Goal: Information Seeking & Learning: Understand process/instructions

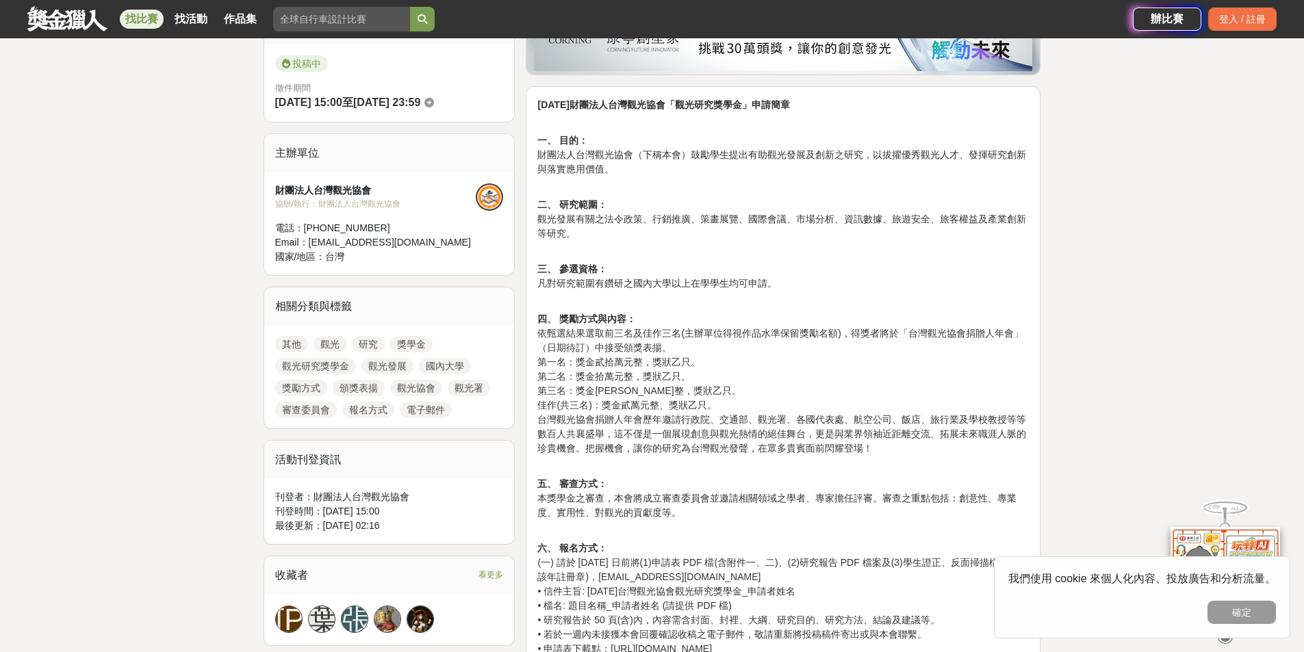
scroll to position [342, 0]
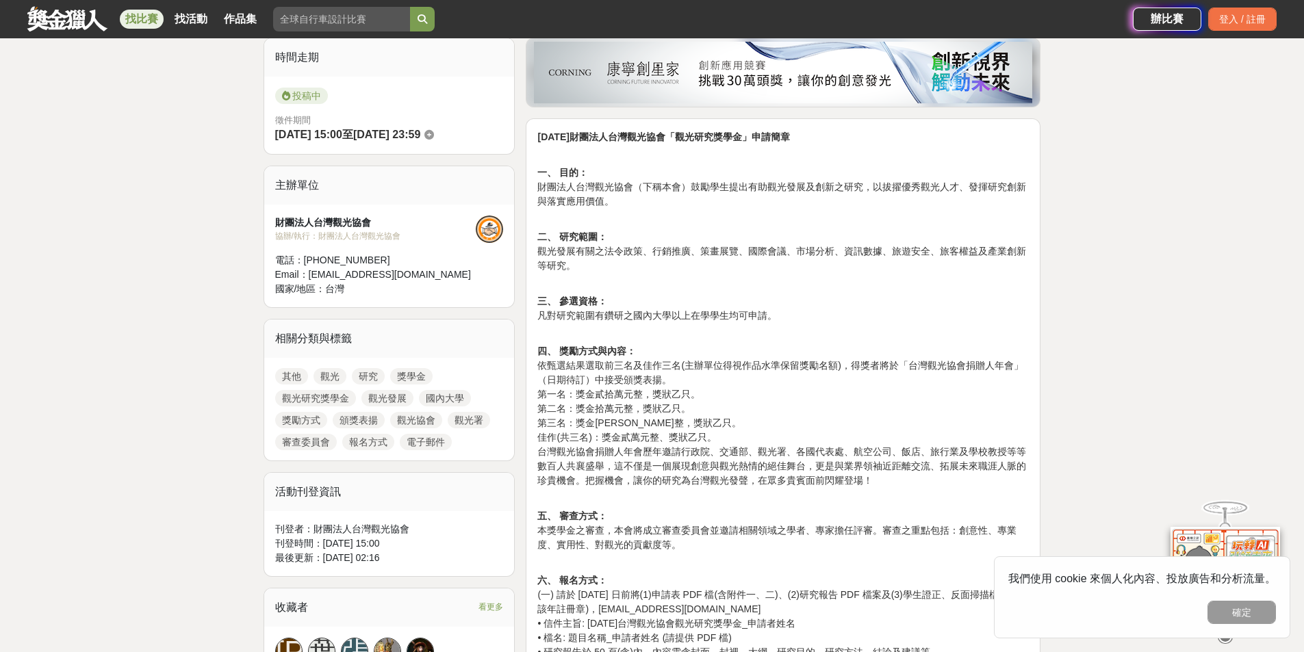
click at [1226, 600] on div "我們使用 cookie 來個人化內容、投放廣告和分析流量。 確定" at bounding box center [1142, 598] width 296 height 82
click at [1226, 611] on button "確定" at bounding box center [1242, 612] width 68 height 23
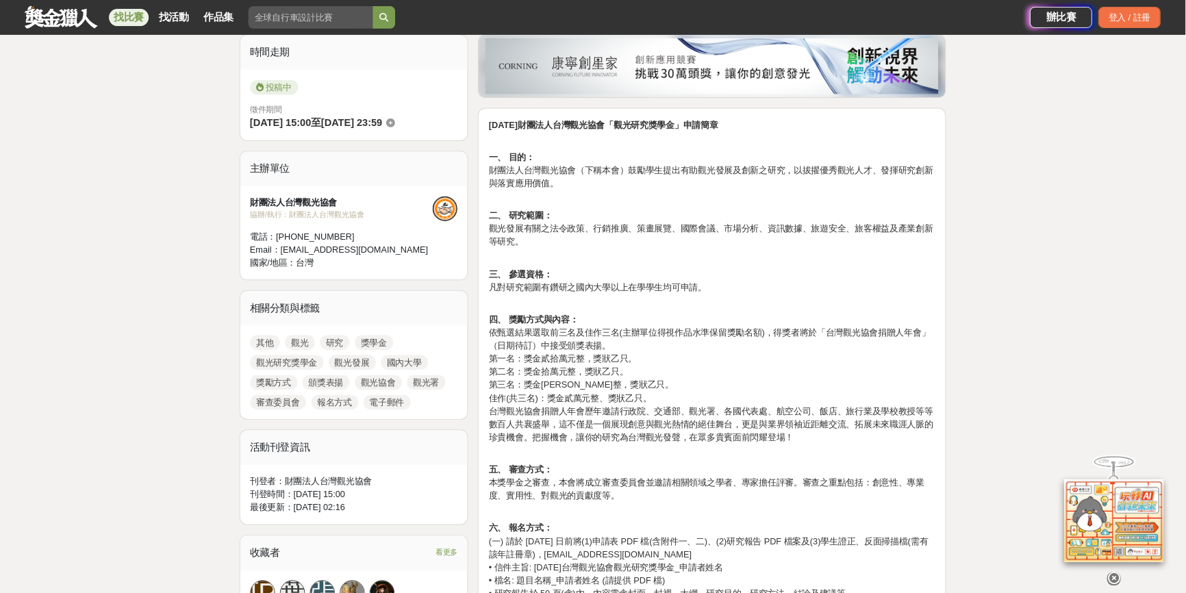
scroll to position [411, 0]
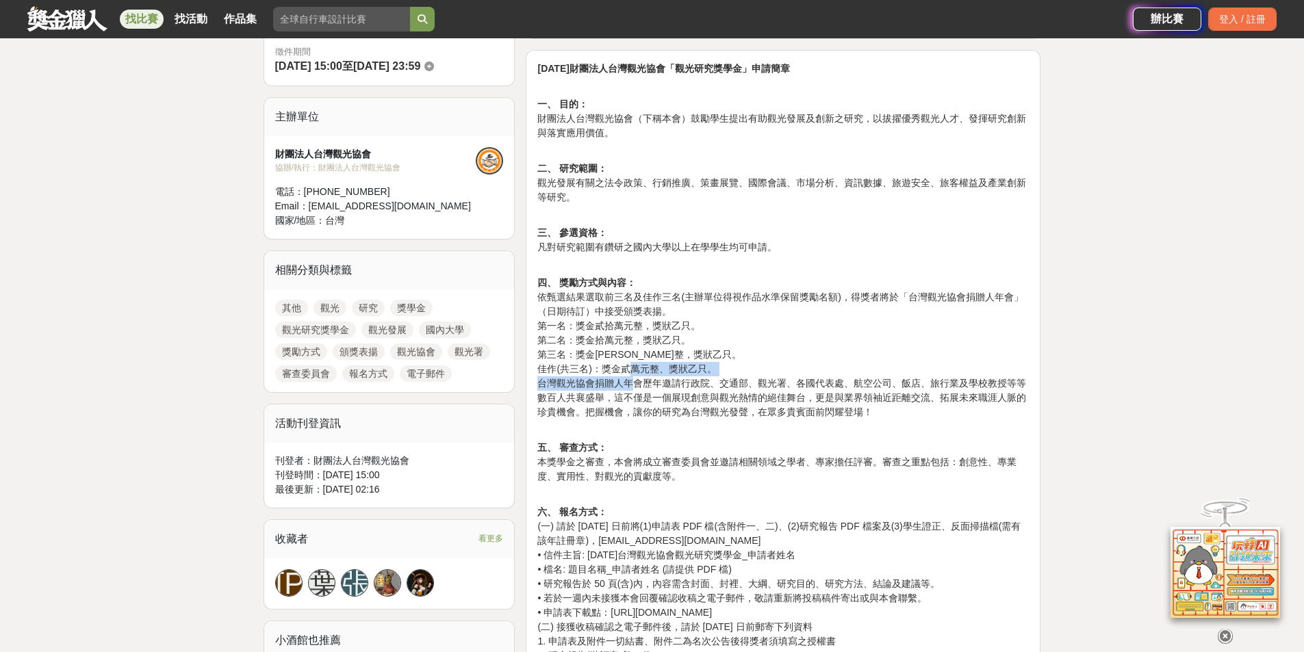
drag, startPoint x: 627, startPoint y: 371, endPoint x: 637, endPoint y: 385, distance: 17.1
click at [637, 385] on p "四、 獎勵方式與內容： 依甄選結果選取前三名及佳作三名(主辦單位得視作品水準保留獎勵名額)，得獎者將於「台灣觀光協會捐贈人年會」（日期待訂）中接受頒獎表揚。 …" at bounding box center [783, 355] width 492 height 158
click at [639, 394] on p "四、 獎勵方式與內容： 依甄選結果選取前三名及佳作三名(主辦單位得視作品水準保留獎勵名額)，得獎者將於「台灣觀光協會捐贈人年會」（日期待訂）中接受頒獎表揚。 …" at bounding box center [783, 355] width 492 height 158
drag, startPoint x: 620, startPoint y: 362, endPoint x: 650, endPoint y: 378, distance: 34.0
click at [650, 378] on p "四、 獎勵方式與內容： 依甄選結果選取前三名及佳作三名(主辦單位得視作品水準保留獎勵名額)，得獎者將於「台灣觀光協會捐贈人年會」（日期待訂）中接受頒獎表揚。 …" at bounding box center [783, 355] width 492 height 158
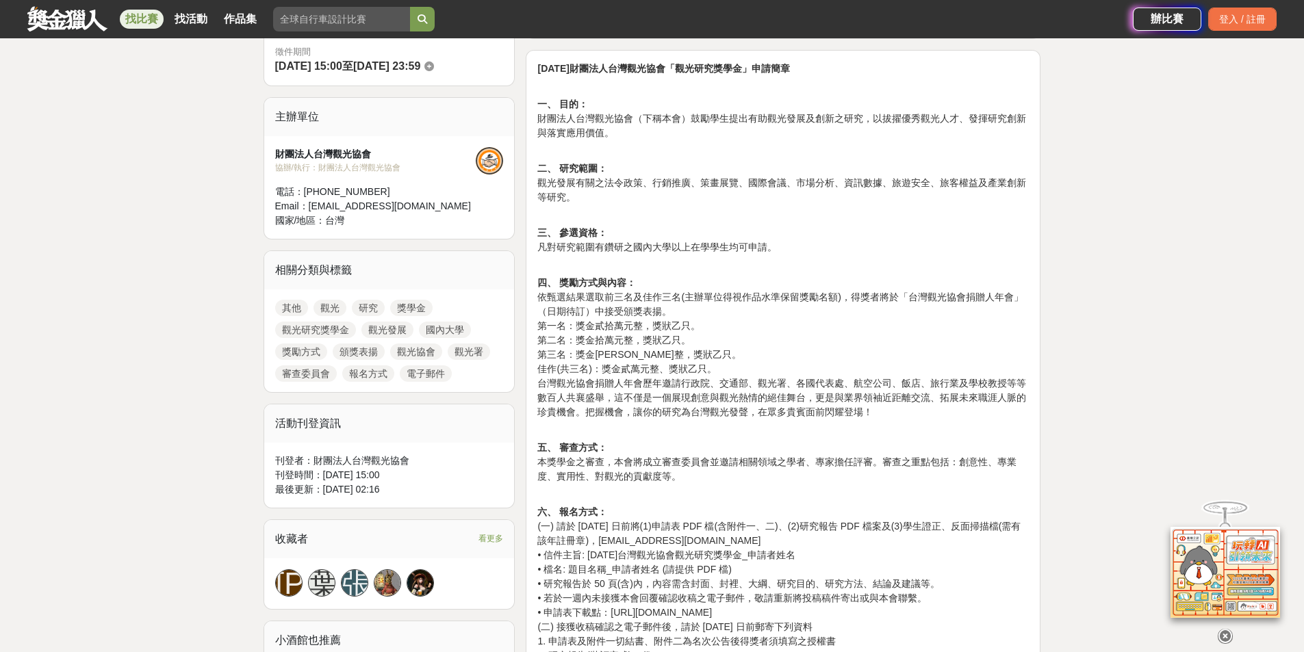
click at [646, 397] on p "四、 獎勵方式與內容： 依甄選結果選取前三名及佳作三名(主辦單位得視作品水準保留獎勵名額)，得獎者將於「台灣觀光協會捐贈人年會」（日期待訂）中接受頒獎表揚。 …" at bounding box center [783, 355] width 492 height 158
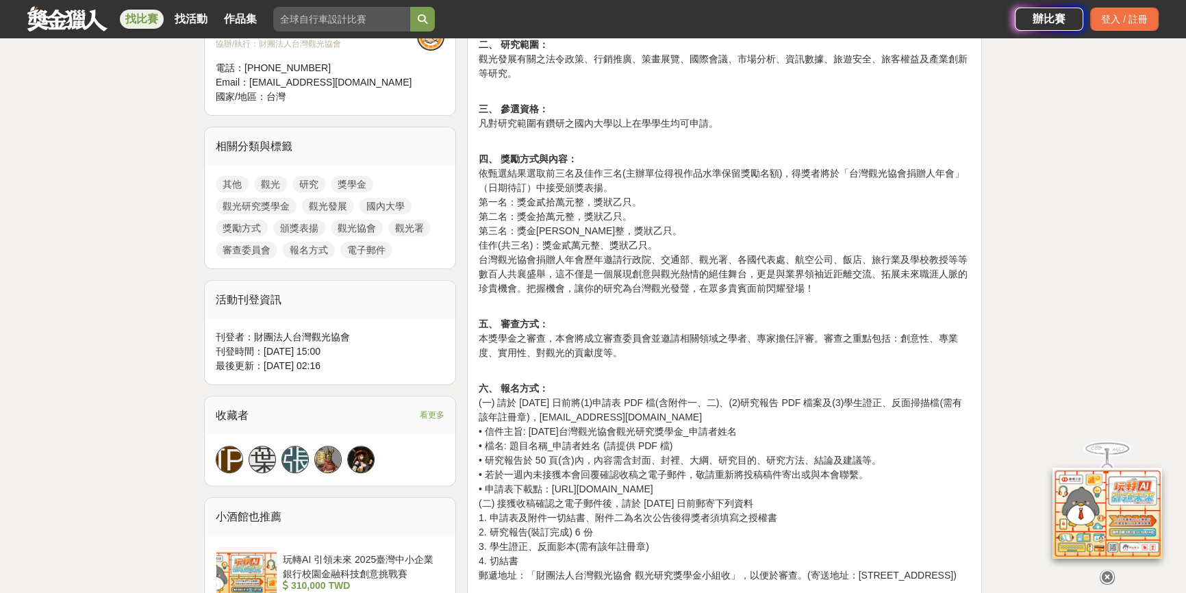
scroll to position [597, 0]
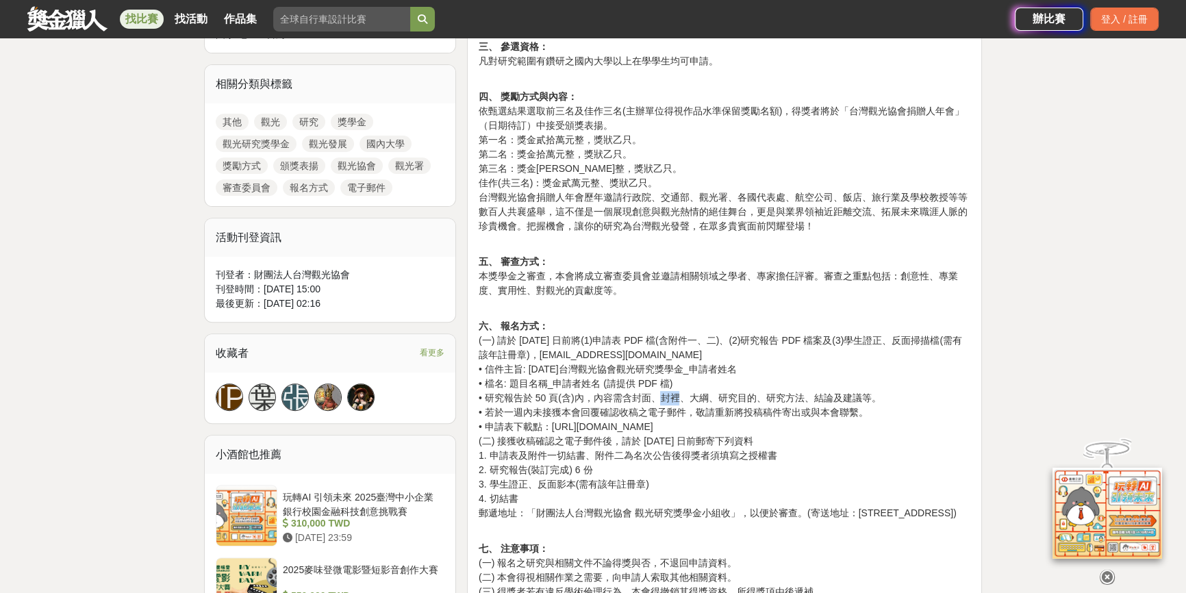
drag, startPoint x: 665, startPoint y: 397, endPoint x: 683, endPoint y: 397, distance: 17.1
click at [683, 397] on p "六、 報名方式： (一) 請於 [DATE] 日前將(1)申請表 PDF 檔(含附件一、二)、(2)研究報告 PDF 檔案及(3)學生證正、反面掃描檔(需有該…" at bounding box center [725, 427] width 492 height 216
copy p "封裡"
click at [700, 500] on p "六、 報名方式： (一) 請於 [DATE] 日前將(1)申請表 PDF 檔(含附件一、二)、(2)研究報告 PDF 檔案及(3)學生證正、反面掃描檔(需有該…" at bounding box center [725, 427] width 492 height 216
drag, startPoint x: 592, startPoint y: 472, endPoint x: 493, endPoint y: 473, distance: 99.3
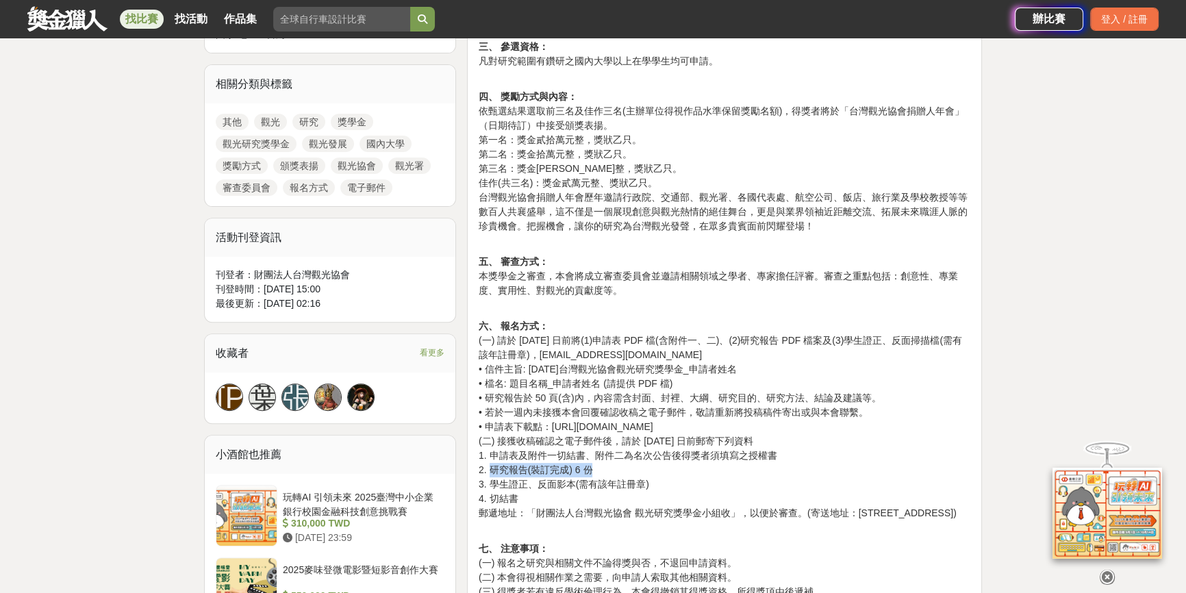
click at [493, 473] on p "六、 報名方式： (一) 請於 [DATE] 日前將(1)申請表 PDF 檔(含附件一、二)、(2)研究報告 PDF 檔案及(3)學生證正、反面掃描檔(需有該…" at bounding box center [725, 427] width 492 height 216
click at [536, 474] on p "六、 報名方式： (一) 請於 [DATE] 日前將(1)申請表 PDF 檔(含附件一、二)、(2)研究報告 PDF 檔案及(3)學生證正、反面掃描檔(需有該…" at bounding box center [725, 427] width 492 height 216
click at [505, 457] on p "六、 報名方式： (一) 請於 [DATE] 日前將(1)申請表 PDF 檔(含附件一、二)、(2)研究報告 PDF 檔案及(3)學生證正、反面掃描檔(需有該…" at bounding box center [725, 427] width 492 height 216
drag, startPoint x: 494, startPoint y: 453, endPoint x: 517, endPoint y: 465, distance: 26.0
click at [516, 465] on p "六、 報名方式： (一) 請於 [DATE] 日前將(1)申請表 PDF 檔(含附件一、二)、(2)研究報告 PDF 檔案及(3)學生證正、反面掃描檔(需有該…" at bounding box center [725, 427] width 492 height 216
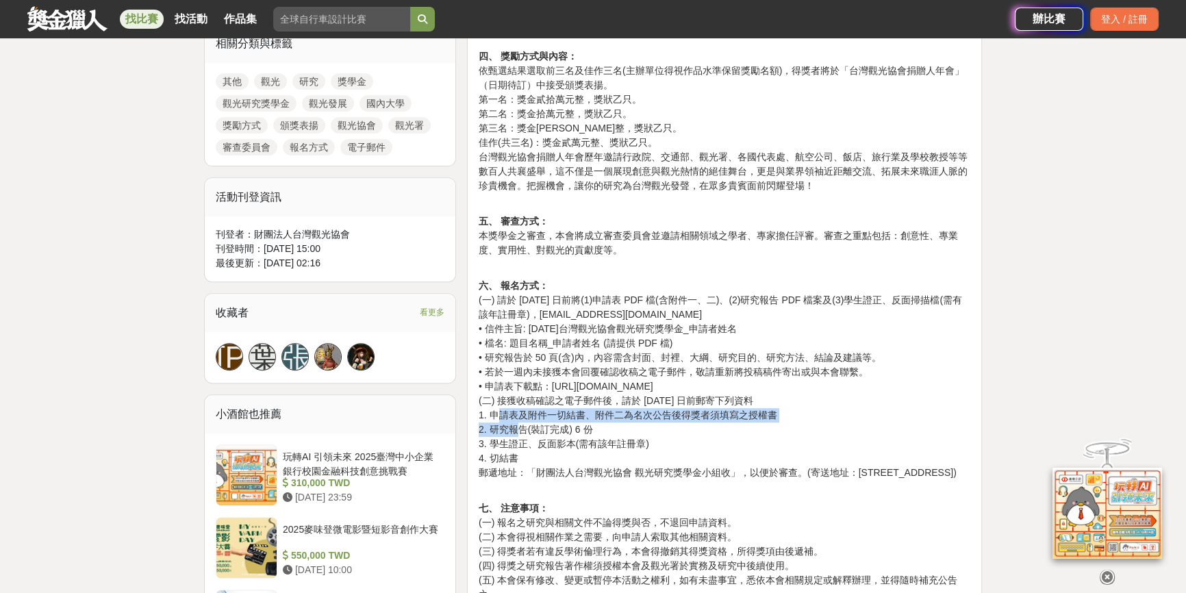
scroll to position [659, 0]
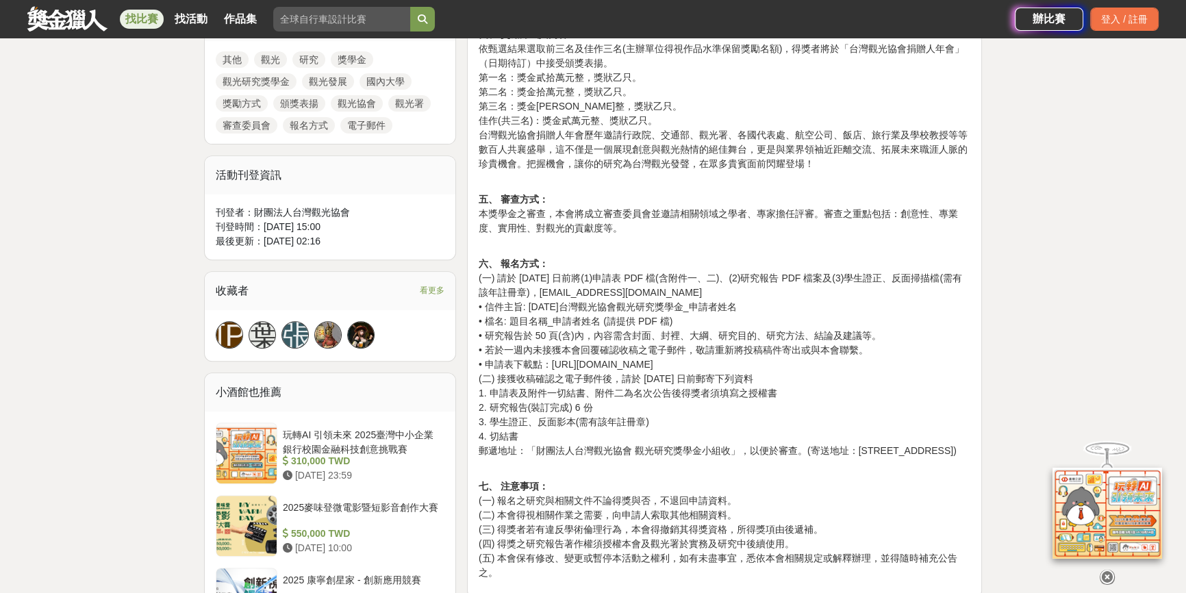
click at [533, 472] on p "六、 報名方式： (一) 請於 [DATE] 日前將(1)申請表 PDF 檔(含附件一、二)、(2)研究報告 PDF 檔案及(3)學生證正、反面掃描檔(需有該…" at bounding box center [725, 365] width 492 height 216
drag, startPoint x: 589, startPoint y: 422, endPoint x: 602, endPoint y: 425, distance: 13.5
click at [602, 425] on p "六、 報名方式： (一) 請於 [DATE] 日前將(1)申請表 PDF 檔(含附件一、二)、(2)研究報告 PDF 檔案及(3)學生證正、反面掃描檔(需有該…" at bounding box center [725, 365] width 492 height 216
click at [606, 427] on p "六、 報名方式： (一) 請於 [DATE] 日前將(1)申請表 PDF 檔(含附件一、二)、(2)研究報告 PDF 檔案及(3)學生證正、反面掃描檔(需有該…" at bounding box center [725, 365] width 492 height 216
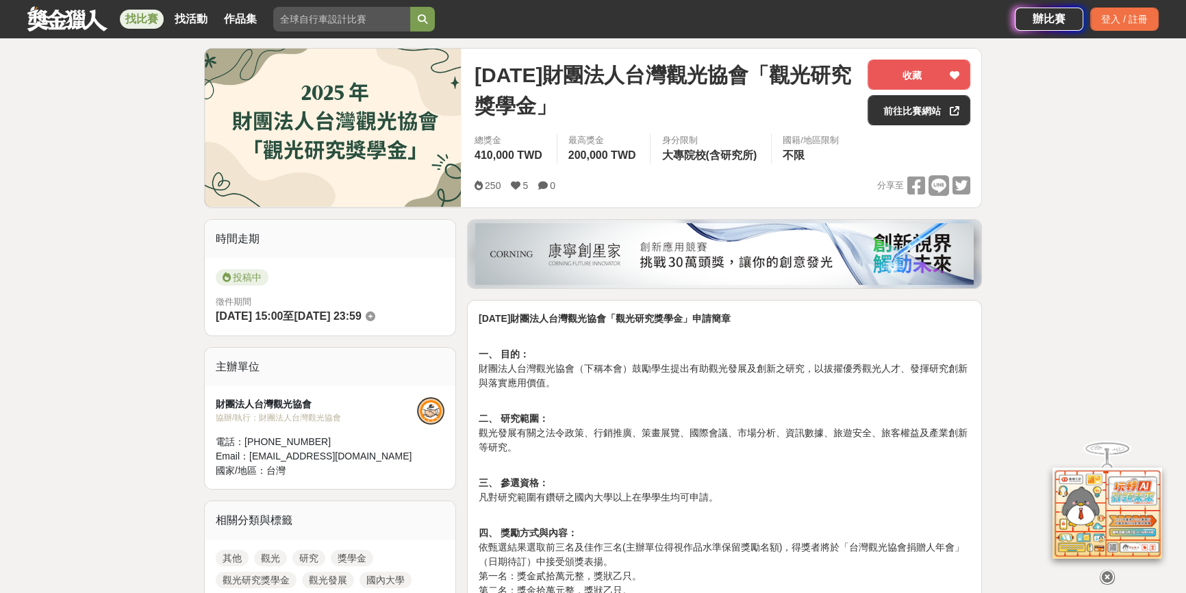
scroll to position [162, 0]
click at [1106, 568] on icon at bounding box center [1107, 566] width 15 height 15
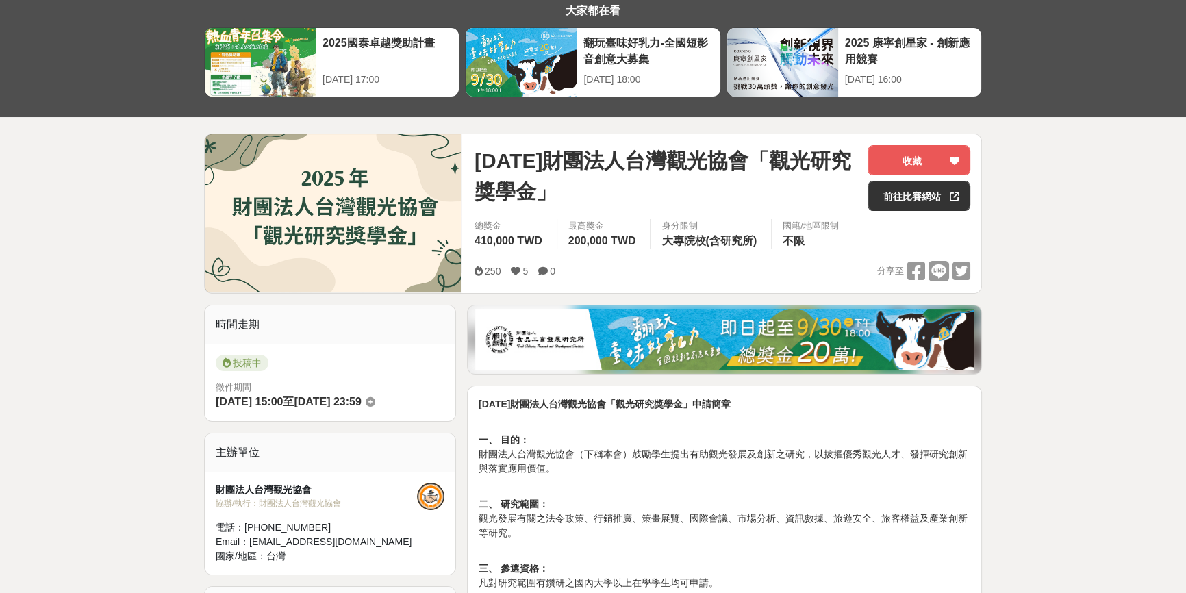
scroll to position [0, 0]
